Goal: Task Accomplishment & Management: Manage account settings

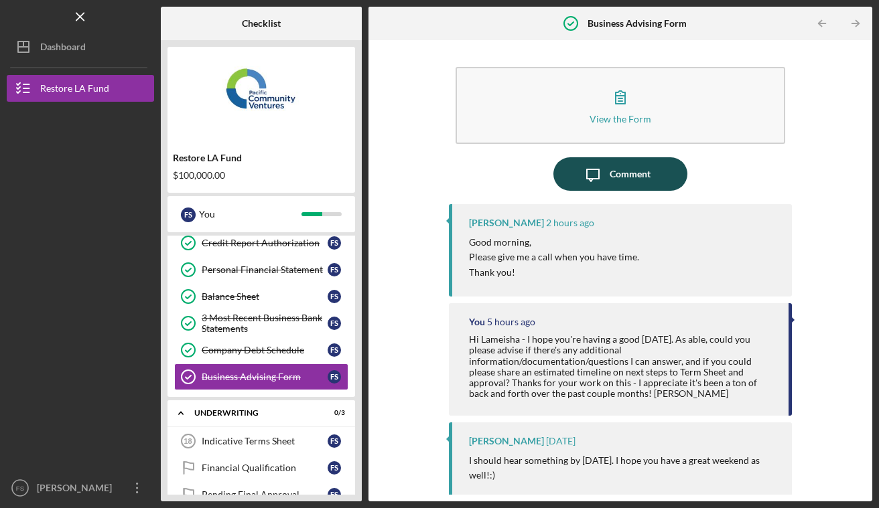
scroll to position [224, 0]
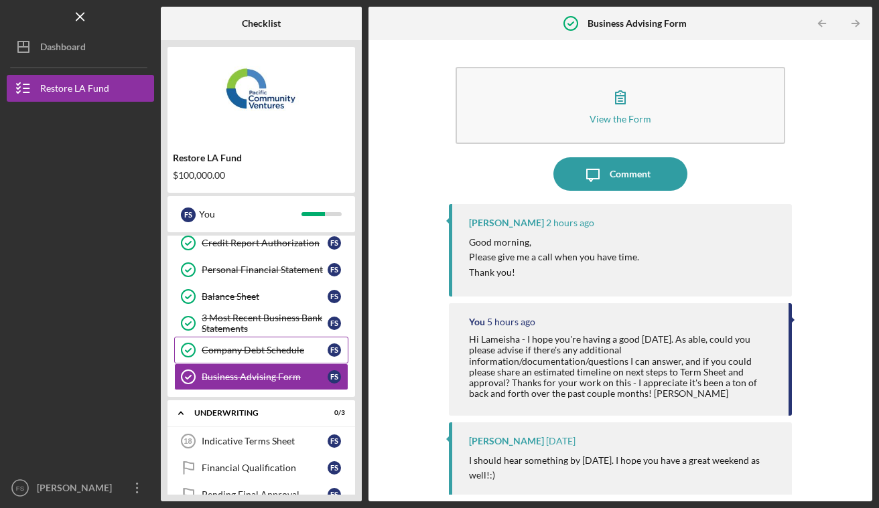
click at [306, 340] on link "Company Debt Schedule Company Debt Schedule F S" at bounding box center [261, 350] width 174 height 27
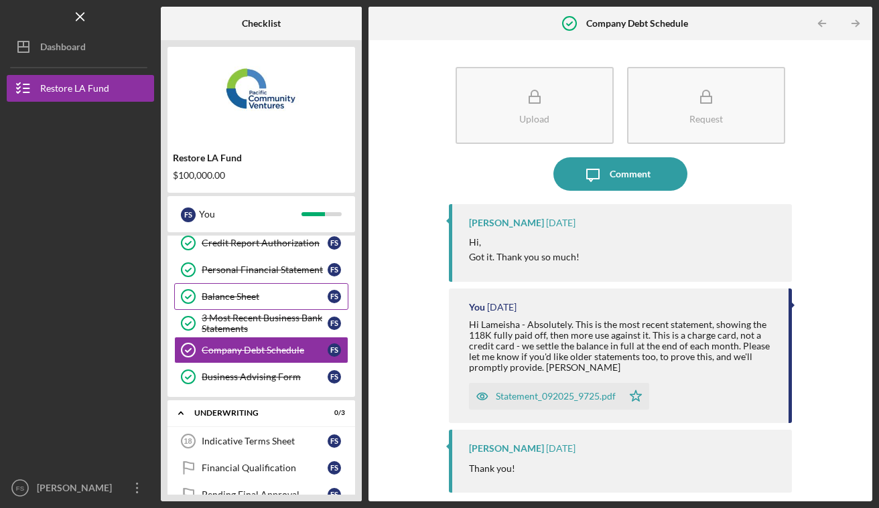
scroll to position [281, 0]
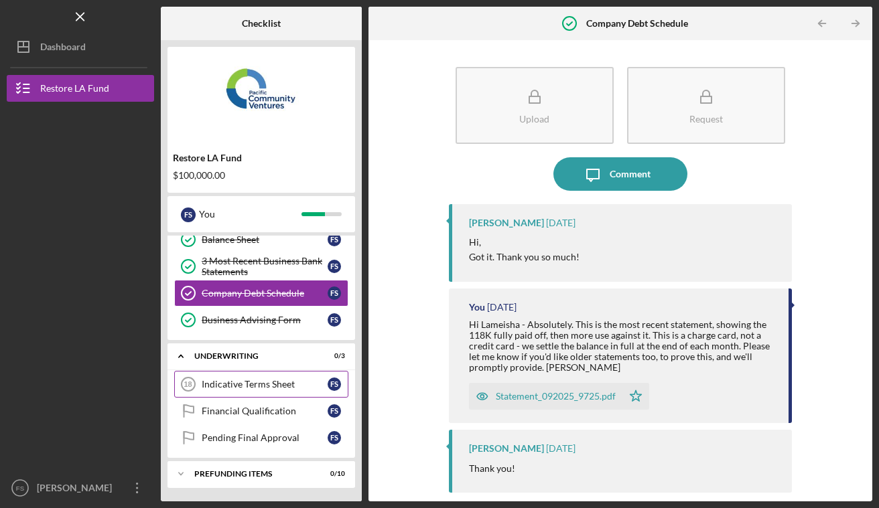
click at [251, 382] on div "Indicative Terms Sheet" at bounding box center [265, 384] width 126 height 11
